Goal: Obtain resource: Download file/media

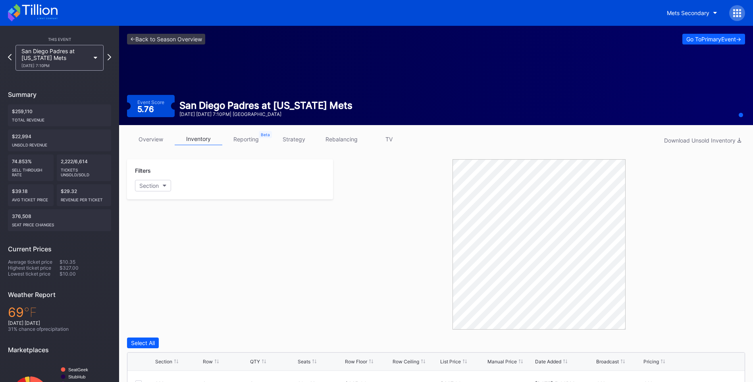
click at [48, 9] on icon at bounding box center [39, 9] width 35 height 11
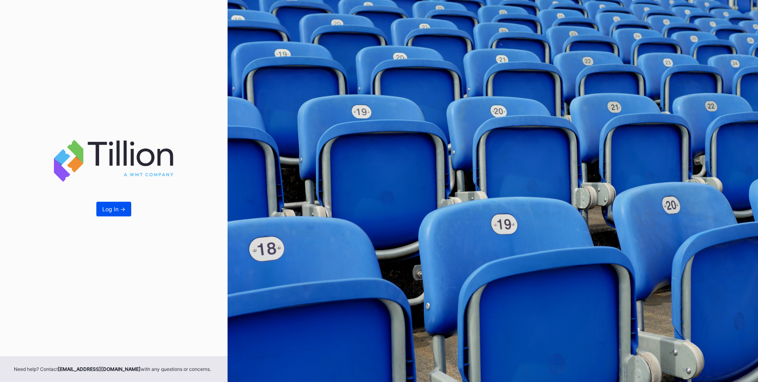
click at [108, 213] on button "Log In ->" at bounding box center [113, 209] width 35 height 15
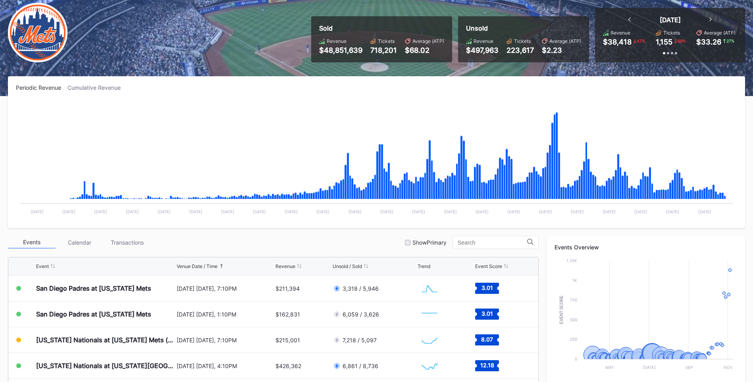
scroll to position [119, 0]
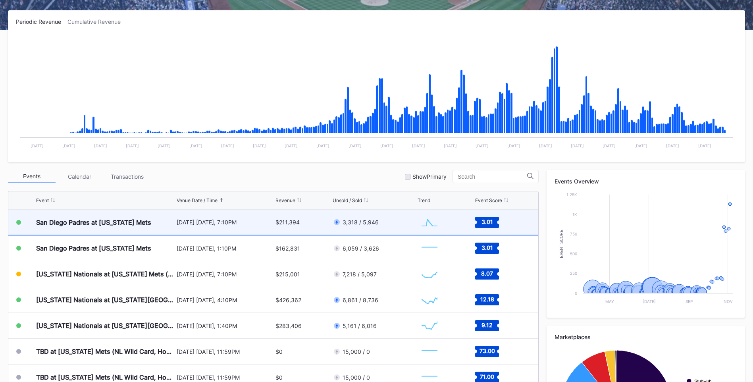
click at [136, 223] on div "San Diego Padres at [US_STATE] Mets" at bounding box center [93, 222] width 115 height 8
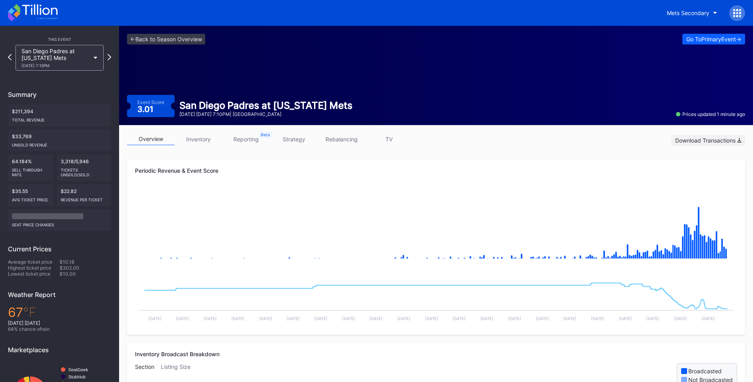
click at [718, 139] on div "Download Transactions" at bounding box center [708, 140] width 66 height 7
drag, startPoint x: 421, startPoint y: 198, endPoint x: 421, endPoint y: 193, distance: 4.4
click at [421, 198] on rect "Chart title" at bounding box center [436, 227] width 602 height 79
click at [199, 141] on link "inventory" at bounding box center [199, 139] width 48 height 12
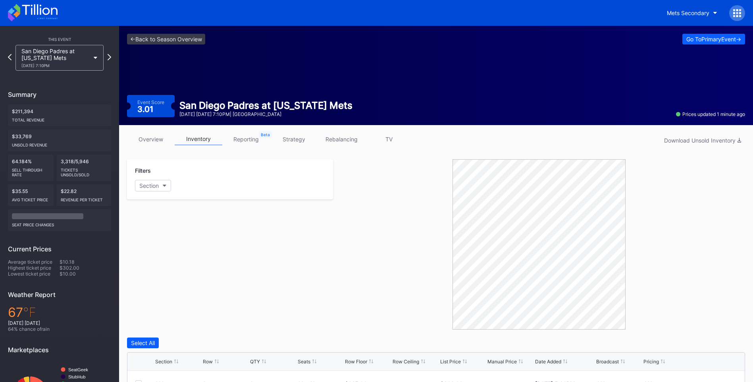
click at [145, 138] on link "overview" at bounding box center [151, 139] width 48 height 12
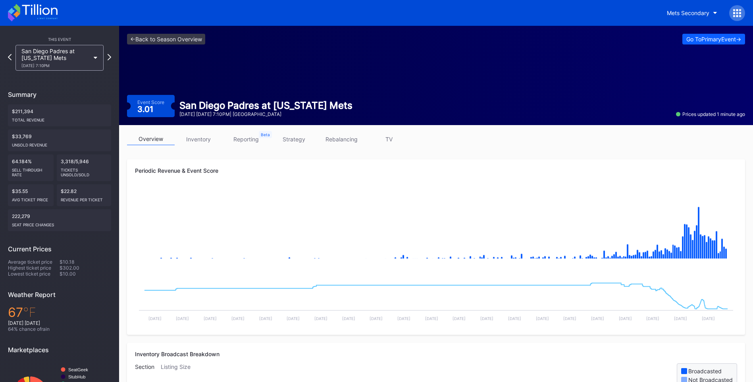
click at [41, 16] on icon at bounding box center [33, 12] width 50 height 17
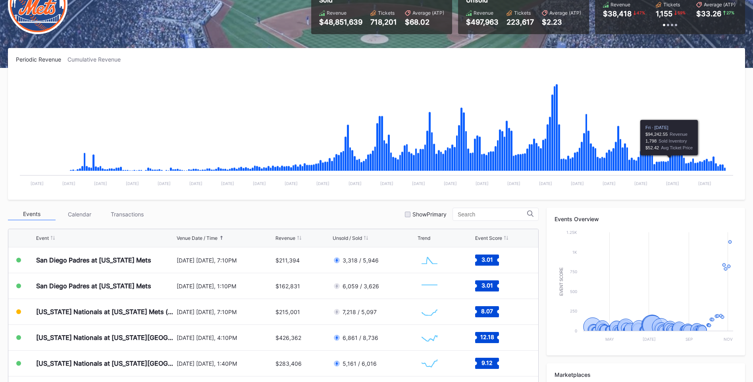
scroll to position [198, 0]
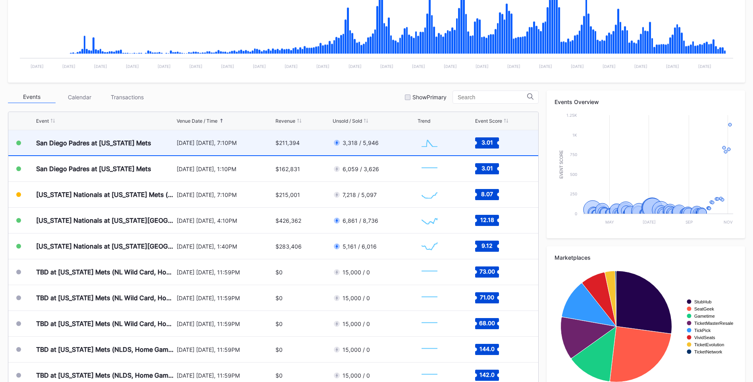
click at [137, 142] on div "San Diego Padres at [US_STATE] Mets" at bounding box center [93, 143] width 115 height 8
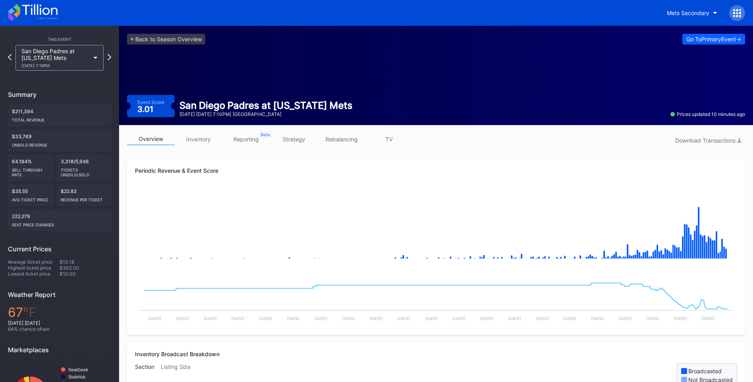
click at [198, 136] on link "inventory" at bounding box center [199, 139] width 48 height 12
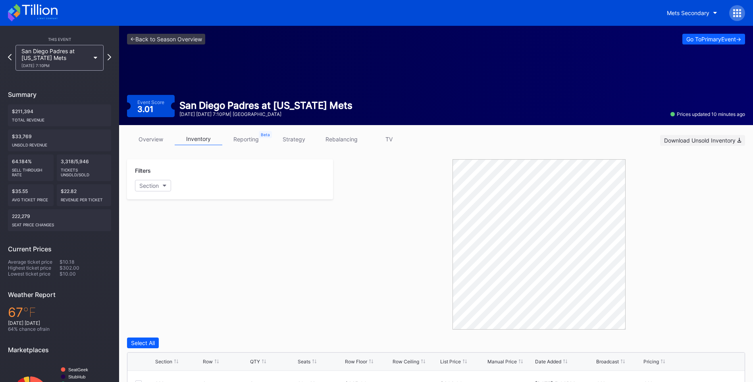
click at [685, 137] on div "Download Unsold Inventory" at bounding box center [702, 140] width 77 height 7
drag, startPoint x: 270, startPoint y: 264, endPoint x: 261, endPoint y: 221, distance: 43.6
click at [270, 264] on div "Filters Section" at bounding box center [230, 244] width 206 height 170
click at [108, 56] on icon at bounding box center [109, 57] width 4 height 8
click at [693, 141] on div "Download Unsold Inventory" at bounding box center [702, 140] width 77 height 7
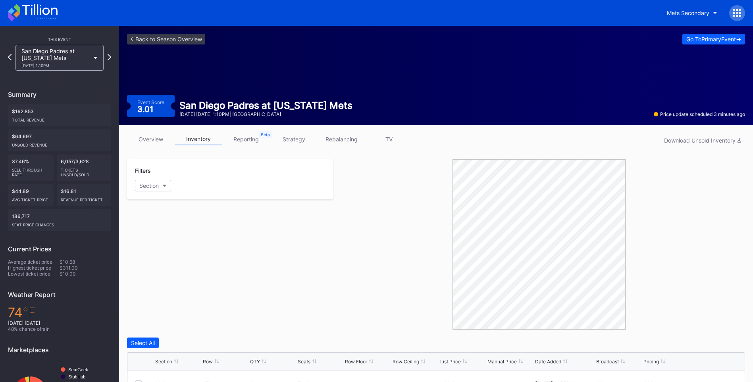
click at [290, 221] on div "Filters Section" at bounding box center [230, 244] width 206 height 170
